Goal: Task Accomplishment & Management: Manage account settings

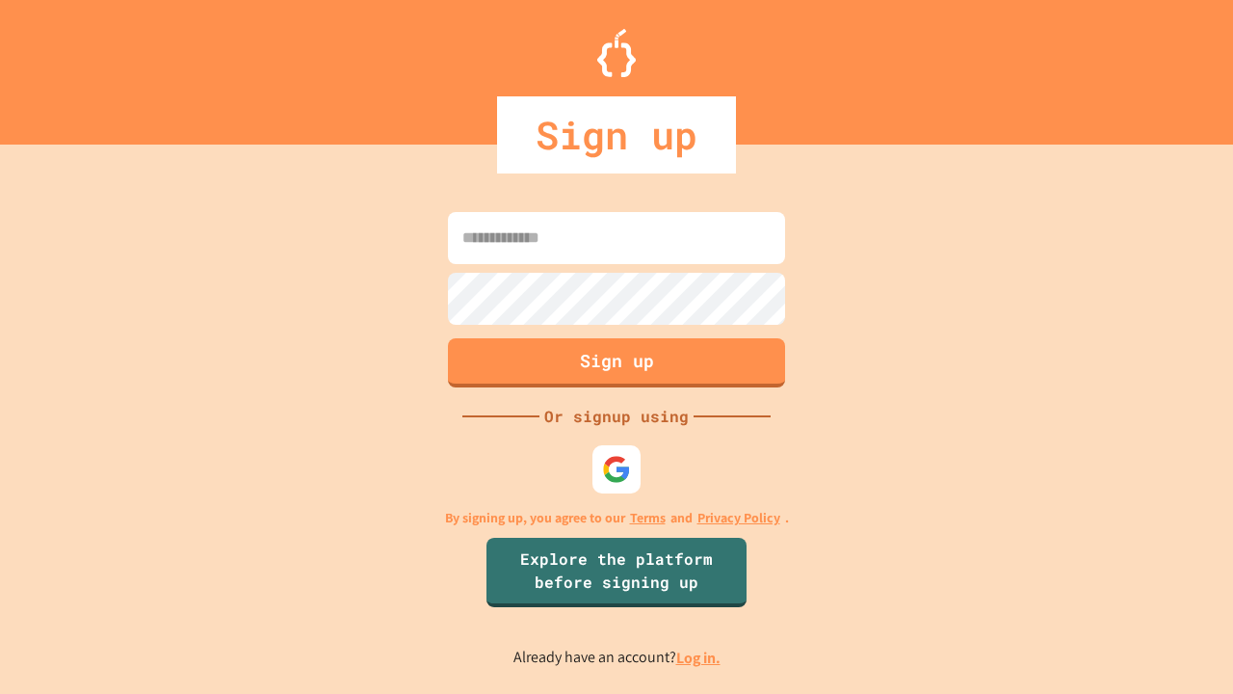
click at [700, 657] on link "Log in." at bounding box center [698, 658] width 44 height 20
